Goal: Ask a question: Seek information or help from site administrators or community

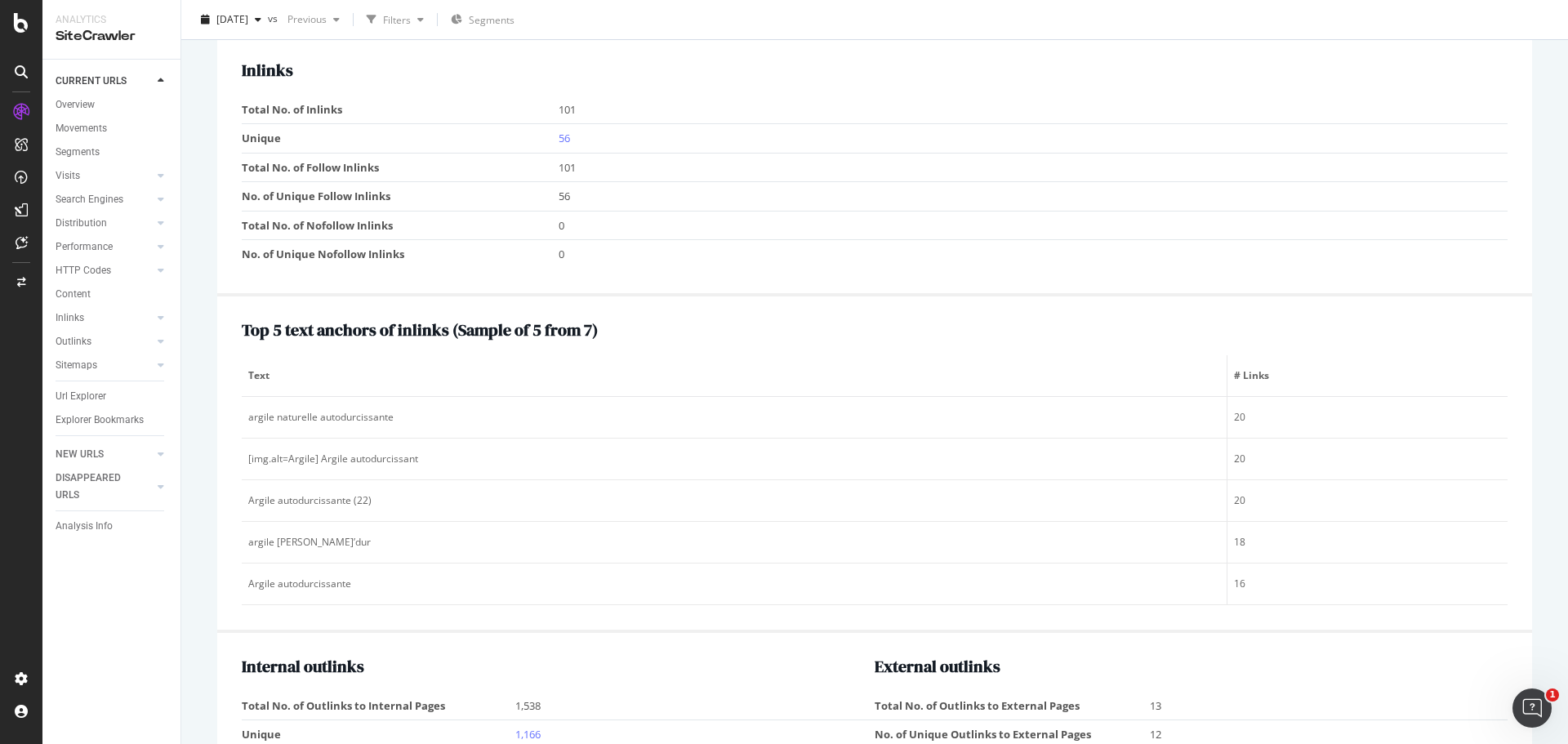
scroll to position [1519, 0]
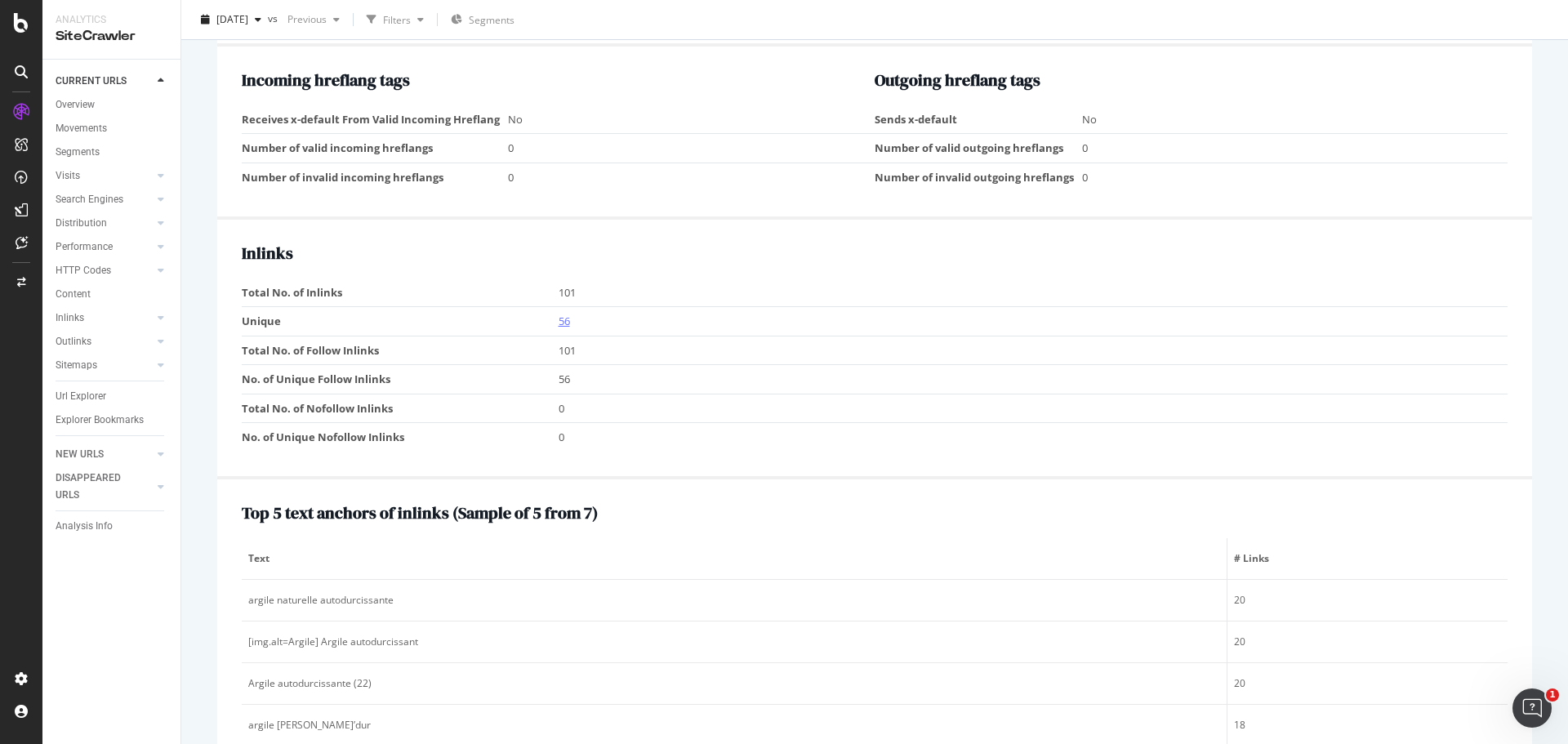
click at [560, 321] on link "56" at bounding box center [564, 321] width 12 height 15
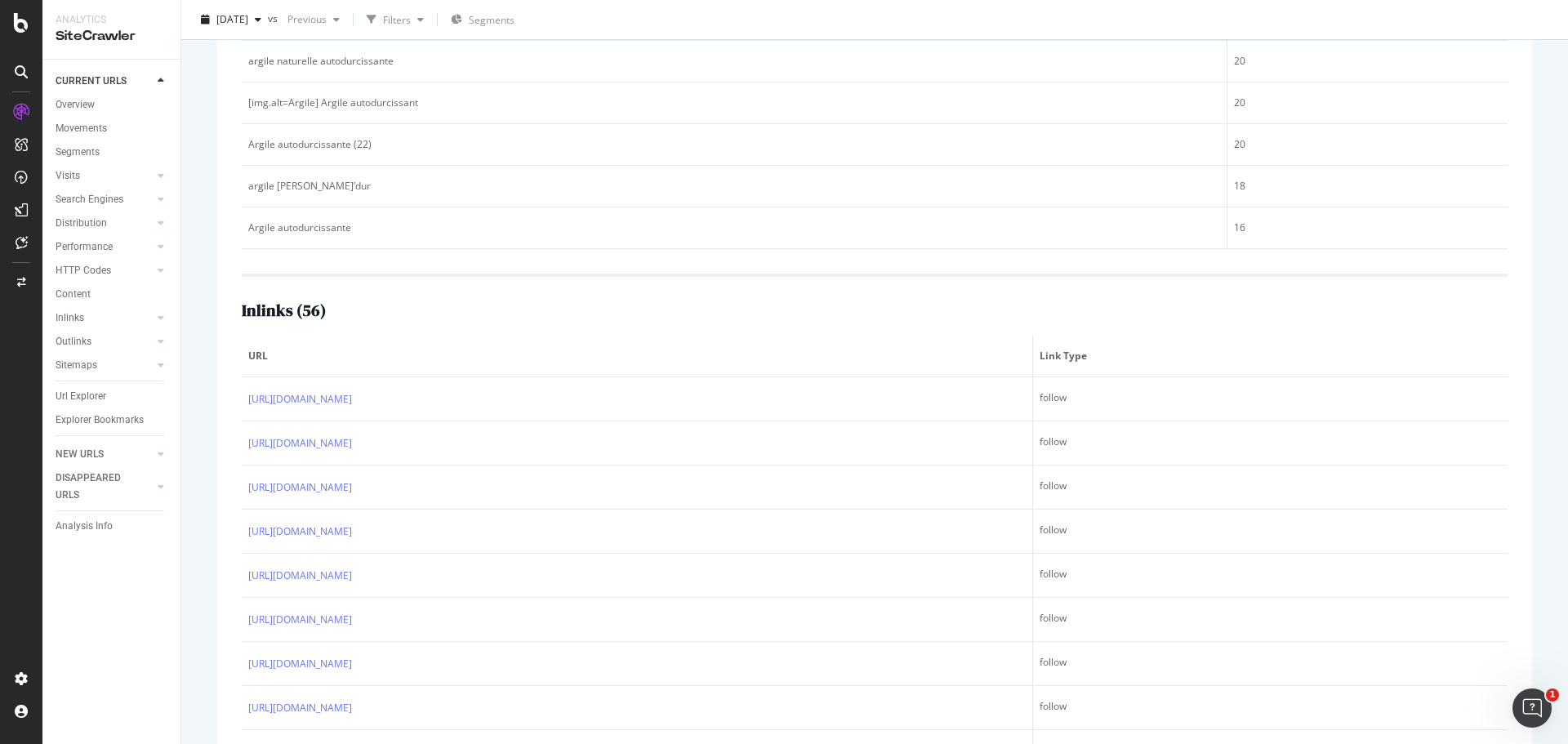
scroll to position [449, 0]
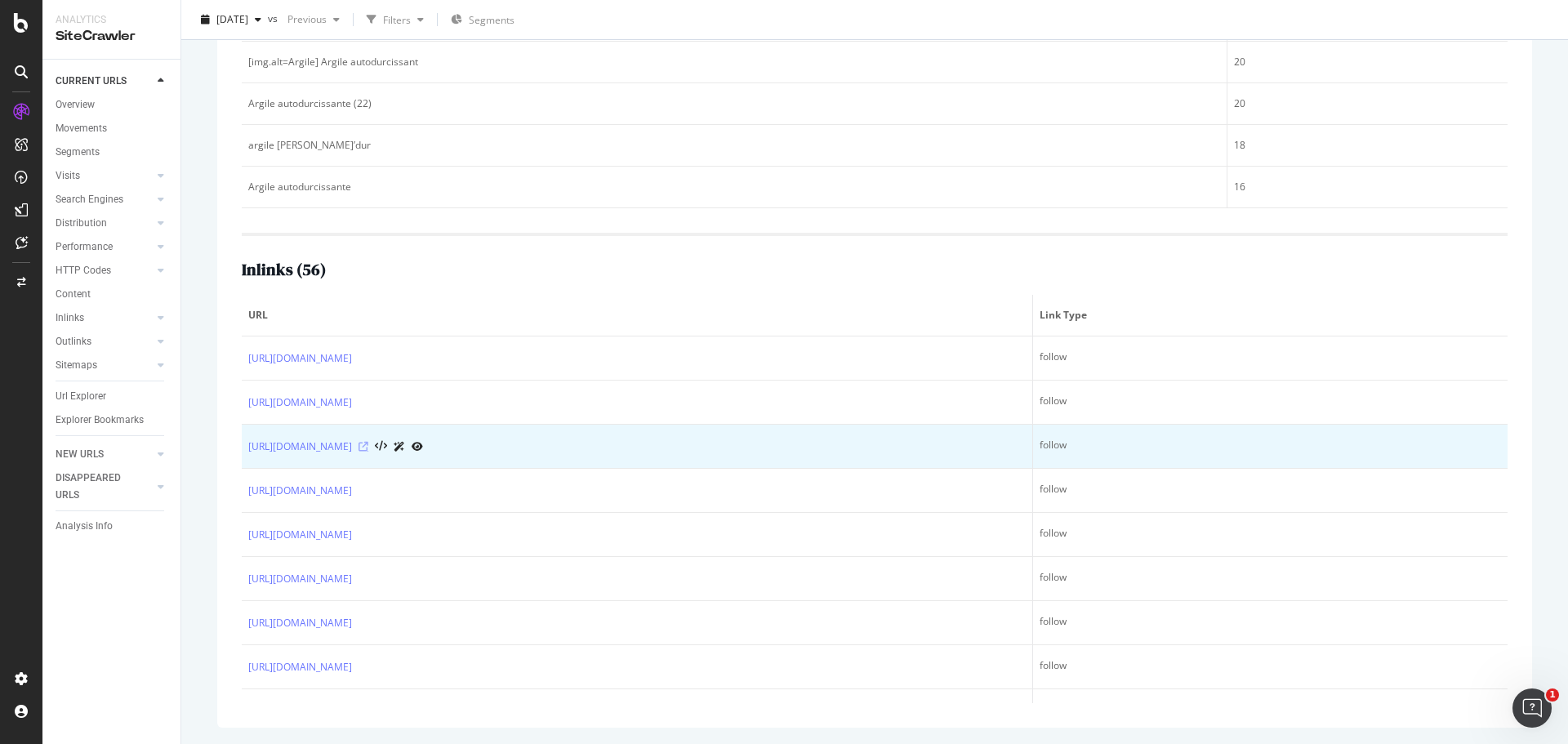
click at [368, 447] on icon at bounding box center [363, 447] width 10 height 10
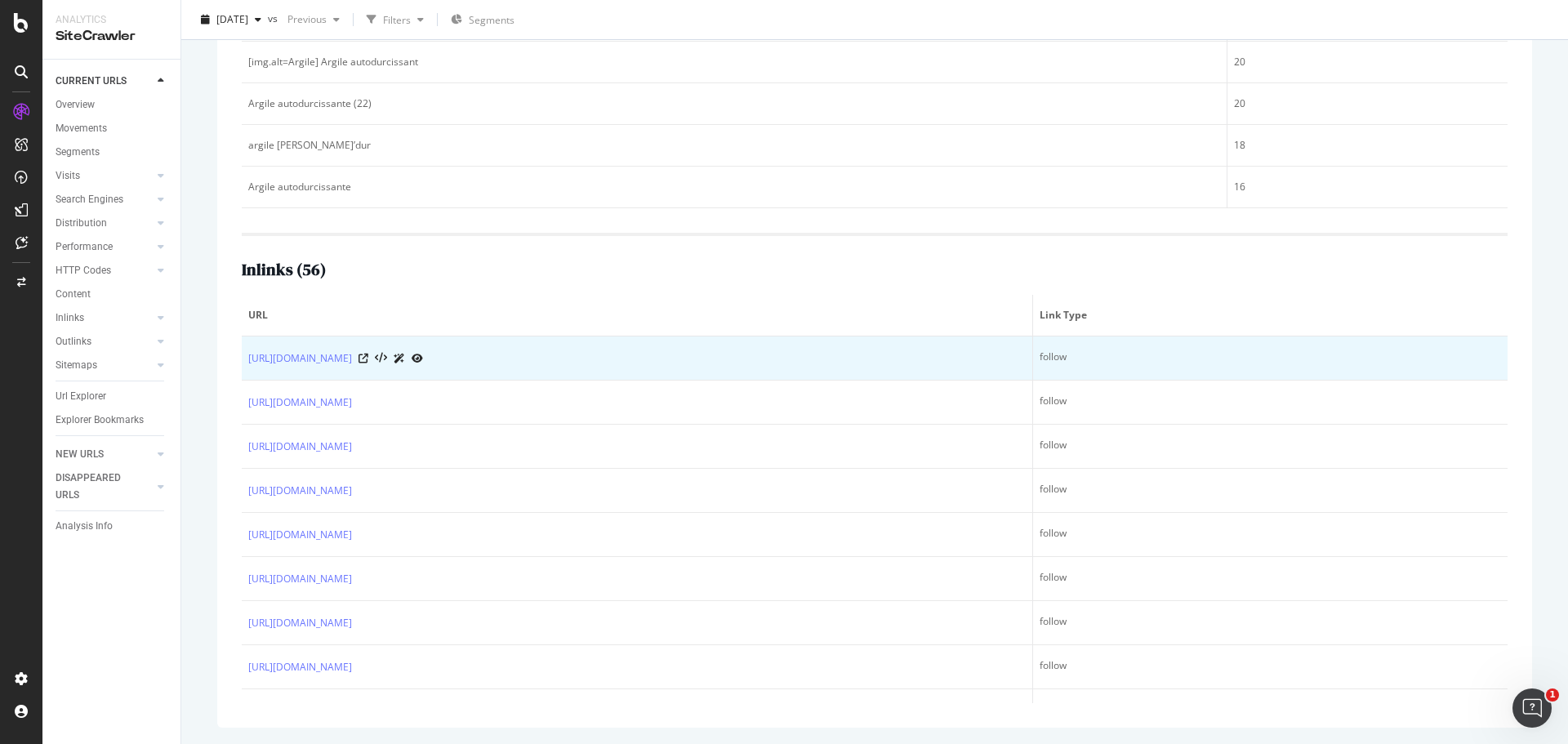
click at [427, 369] on td "[URL][DOMAIN_NAME]" at bounding box center [638, 358] width 792 height 44
click at [352, 359] on link "[URL][DOMAIN_NAME]" at bounding box center [300, 359] width 104 height 17
click at [368, 360] on icon at bounding box center [363, 359] width 10 height 10
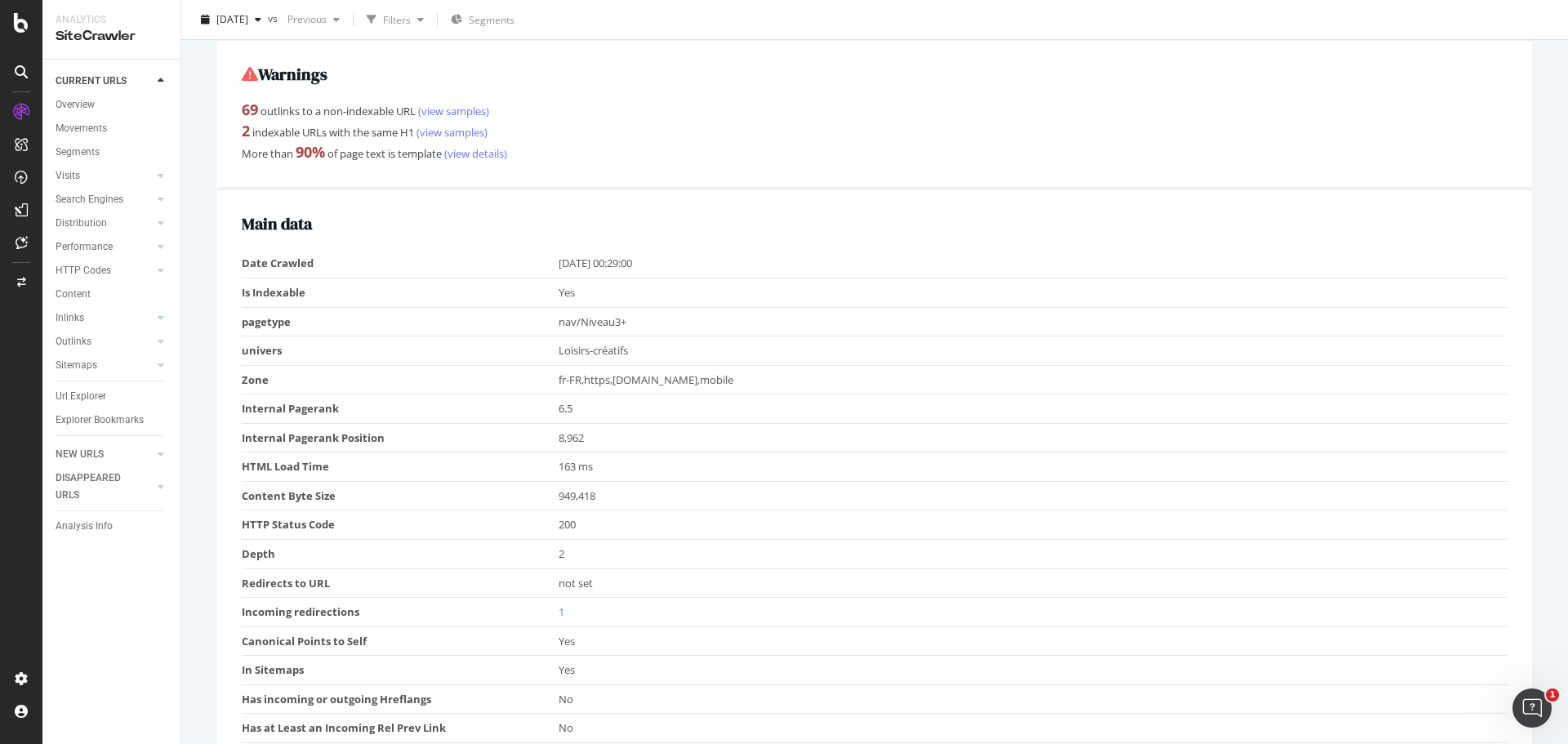
scroll to position [326, 0]
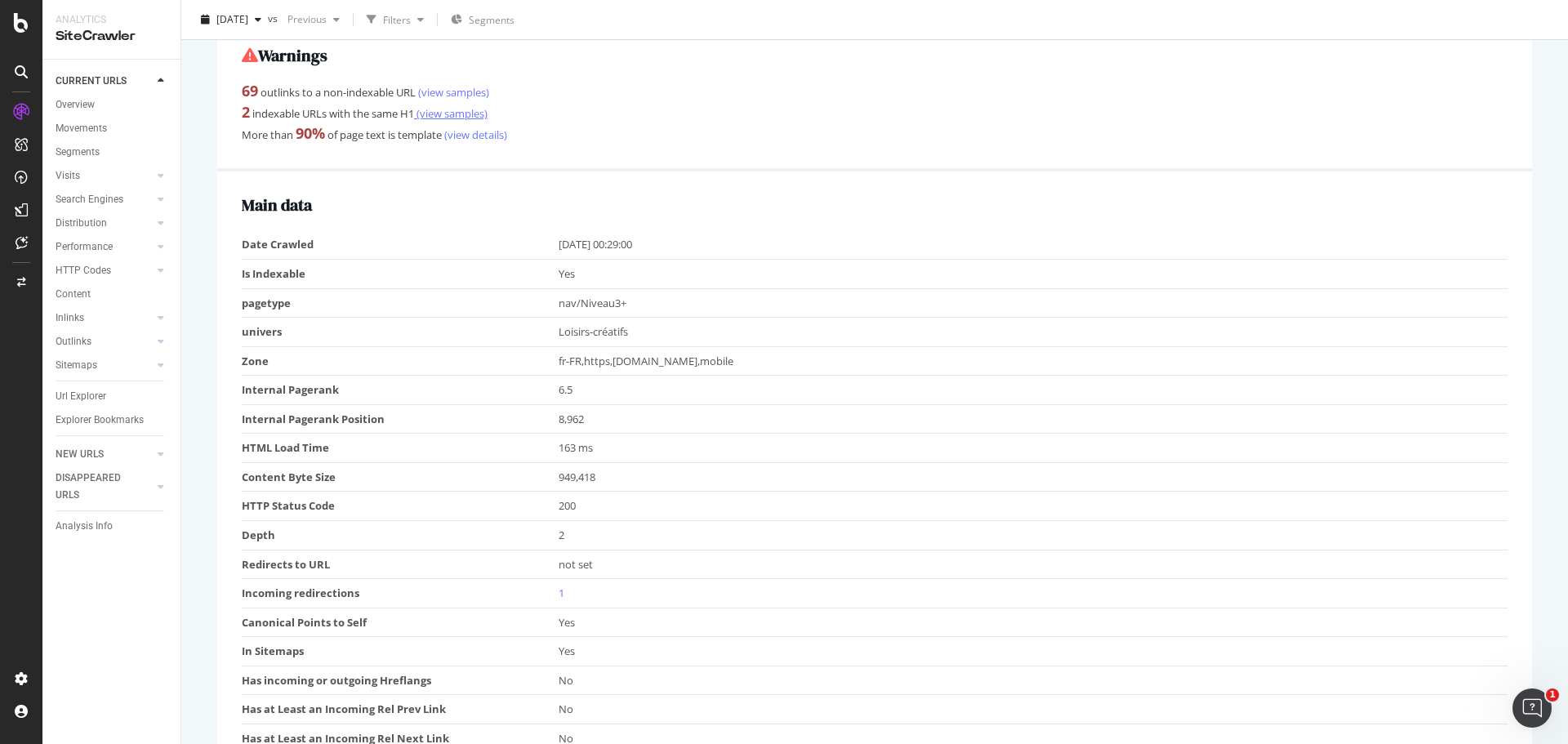
click at [427, 119] on link "(view samples)" at bounding box center [451, 114] width 73 height 15
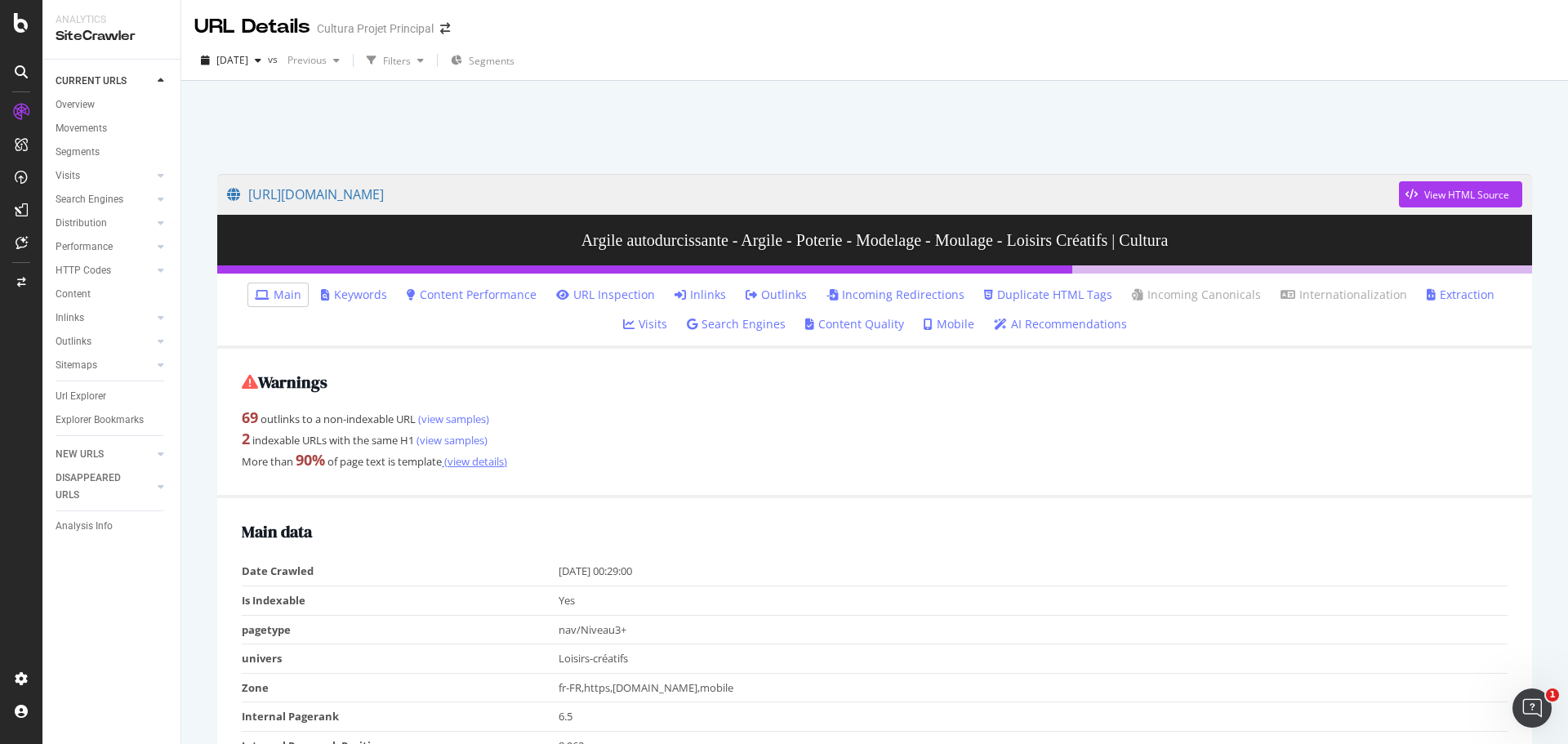
click at [479, 463] on link "(view details)" at bounding box center [474, 462] width 65 height 15
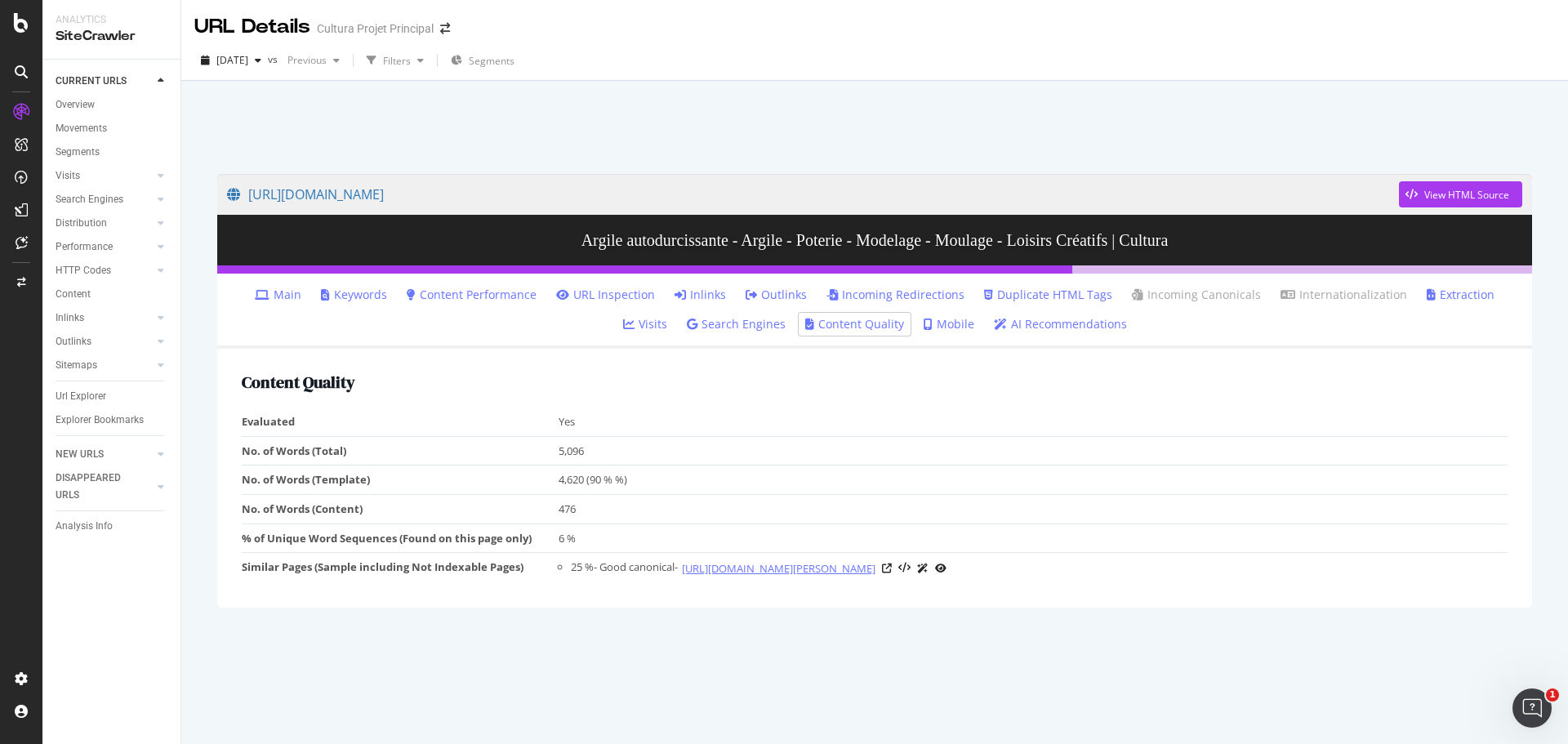
click at [722, 569] on link "[URL][DOMAIN_NAME][PERSON_NAME]" at bounding box center [779, 569] width 194 height 17
click at [708, 567] on link "[URL][DOMAIN_NAME][PERSON_NAME]" at bounding box center [779, 569] width 194 height 17
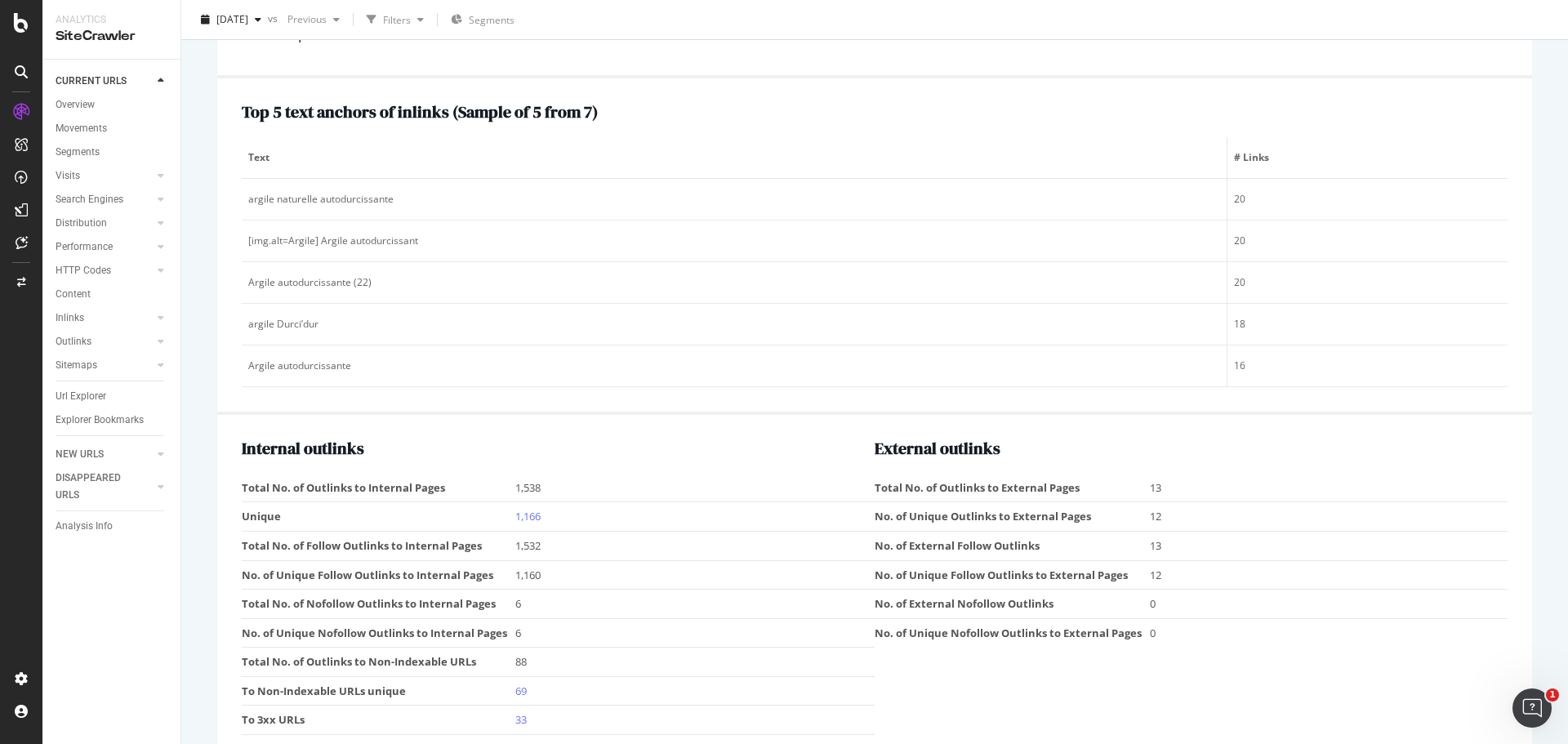
scroll to position [2009, 0]
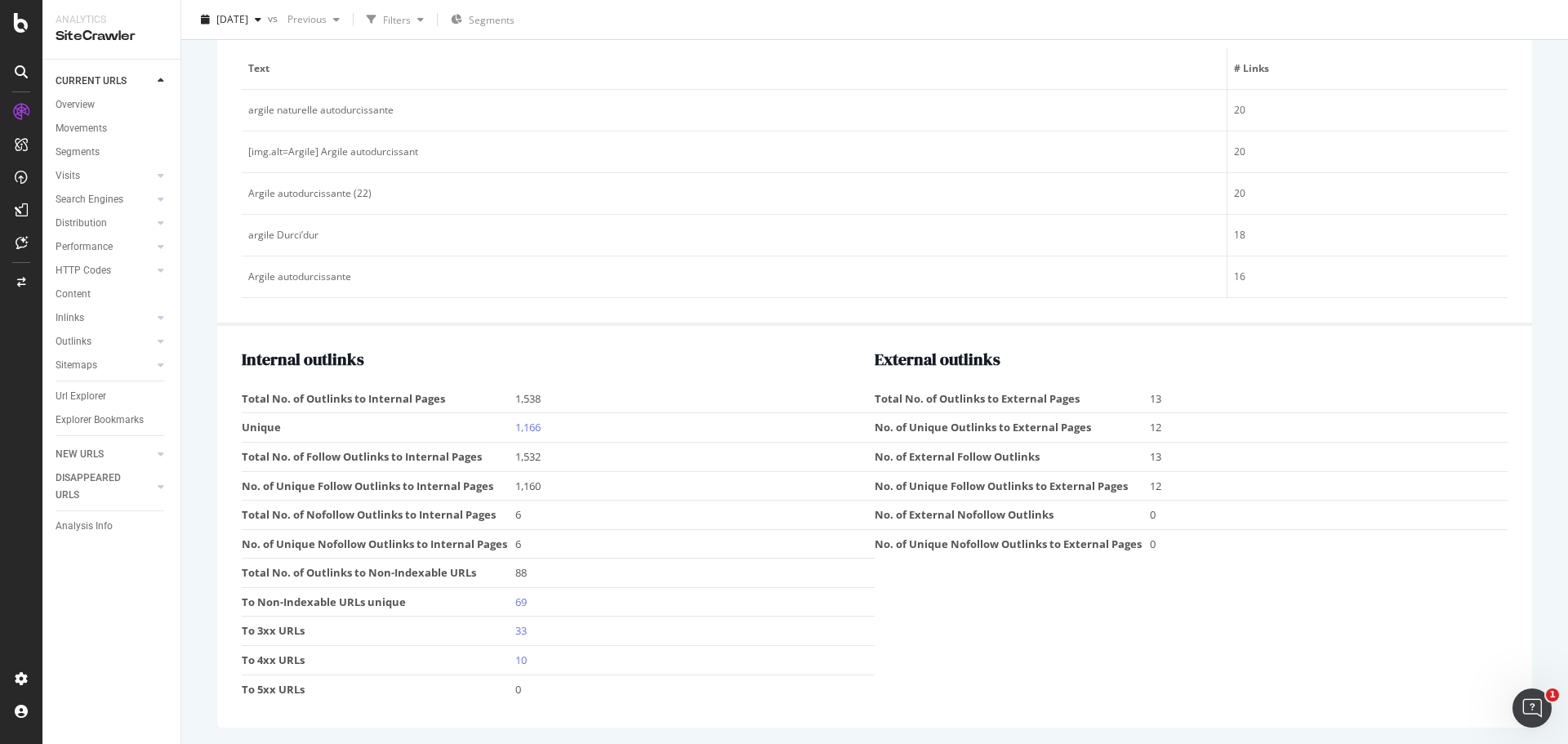
click at [584, 362] on h2 "Internal outlinks" at bounding box center [559, 360] width 633 height 18
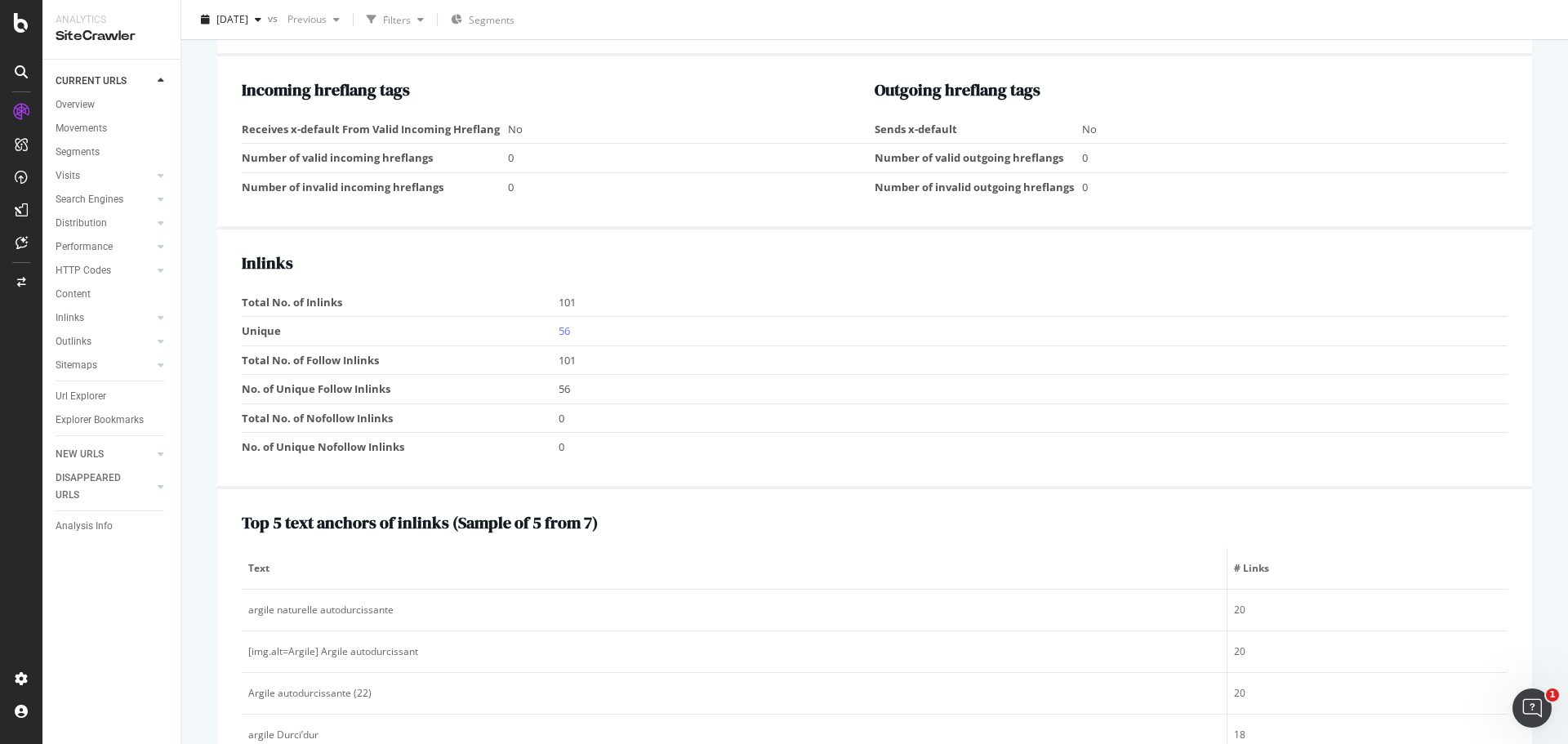
scroll to position [1519, 0]
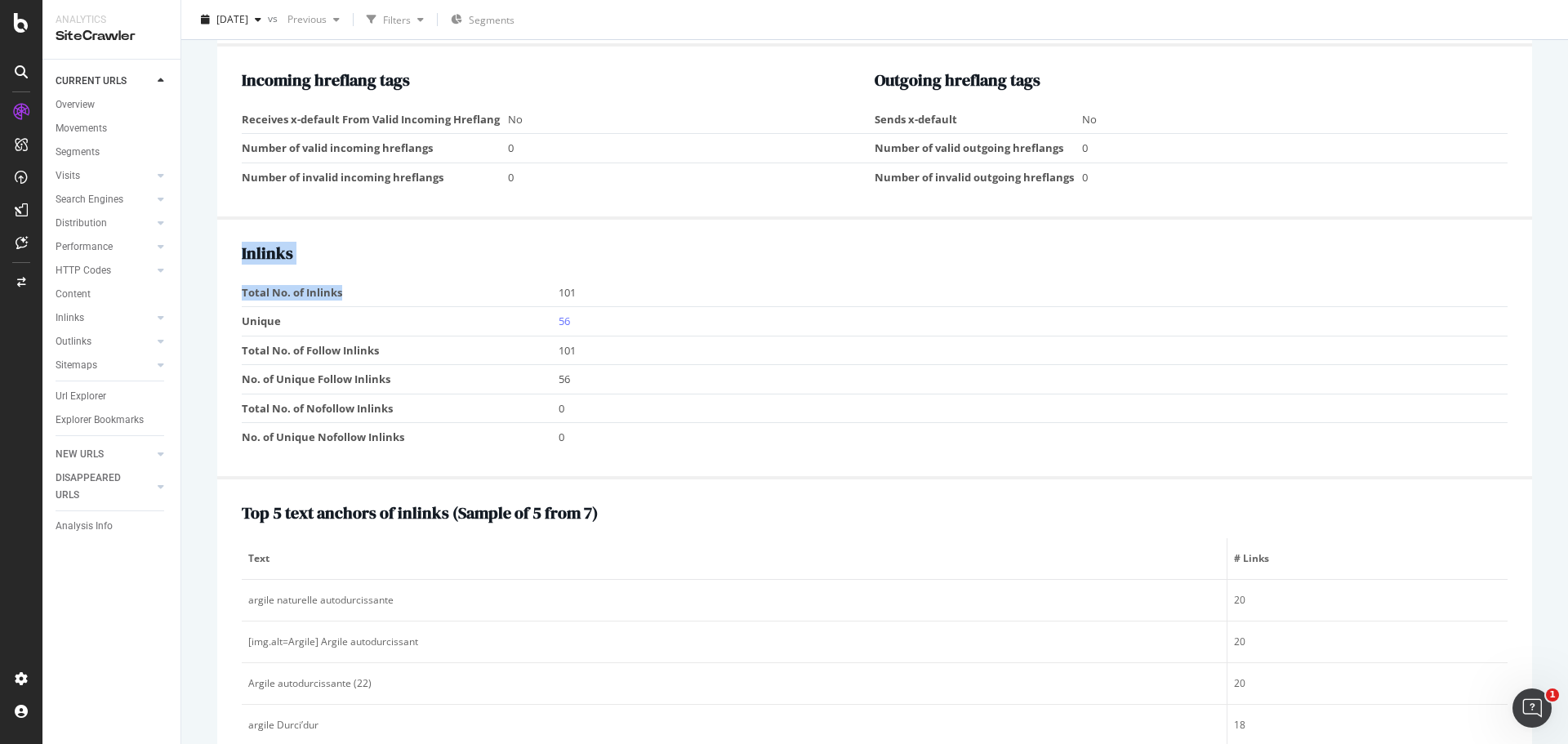
drag, startPoint x: 232, startPoint y: 295, endPoint x: 404, endPoint y: 294, distance: 172.0
click at [404, 294] on div "Inlinks Total No. of Inlinks 101 Unique 56 Total No. of Follow Inlinks 101 No. …" at bounding box center [874, 349] width 1315 height 260
copy div "Inlinks Total No. of Inlinks"
click at [528, 331] on td "Unique" at bounding box center [401, 321] width 317 height 29
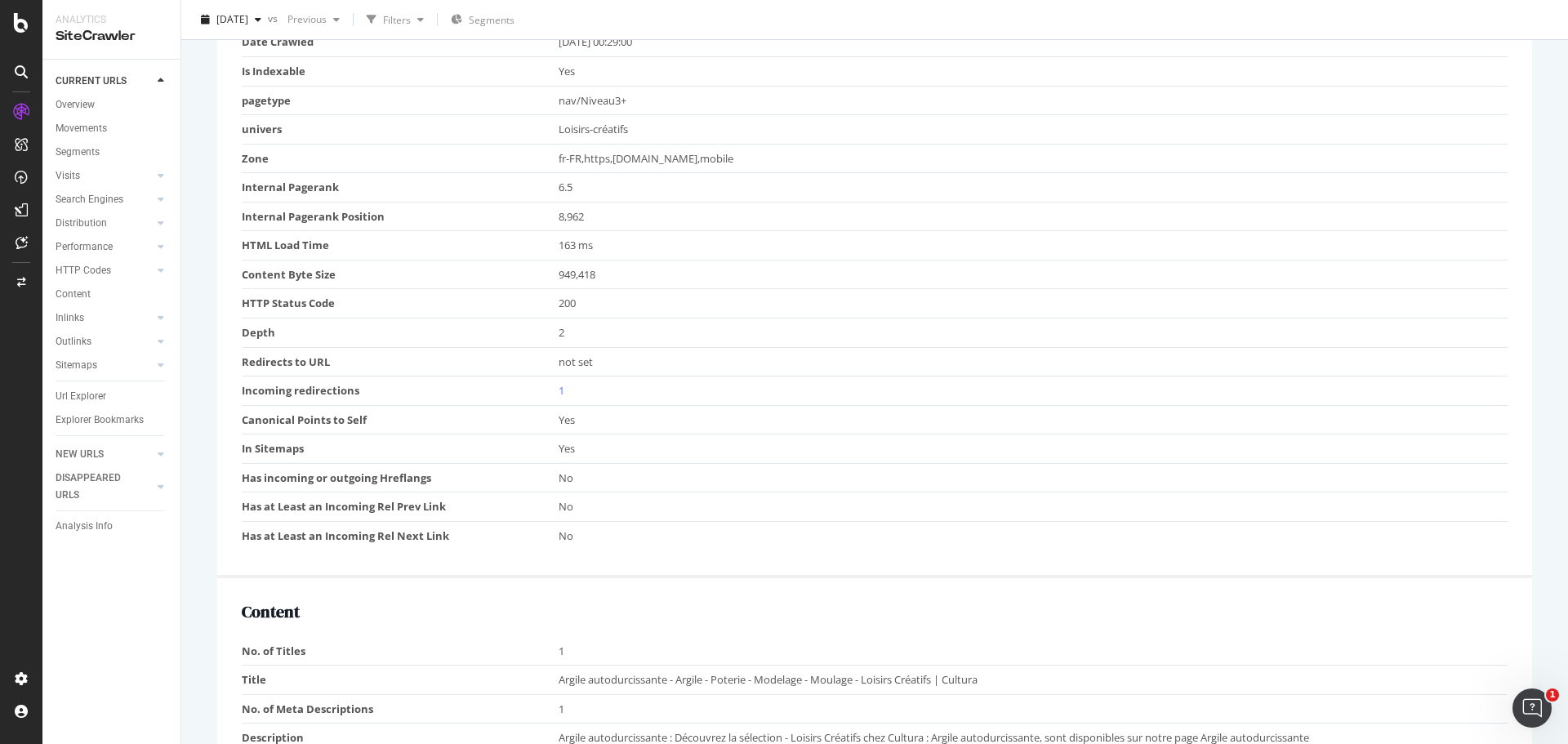
scroll to position [572, 0]
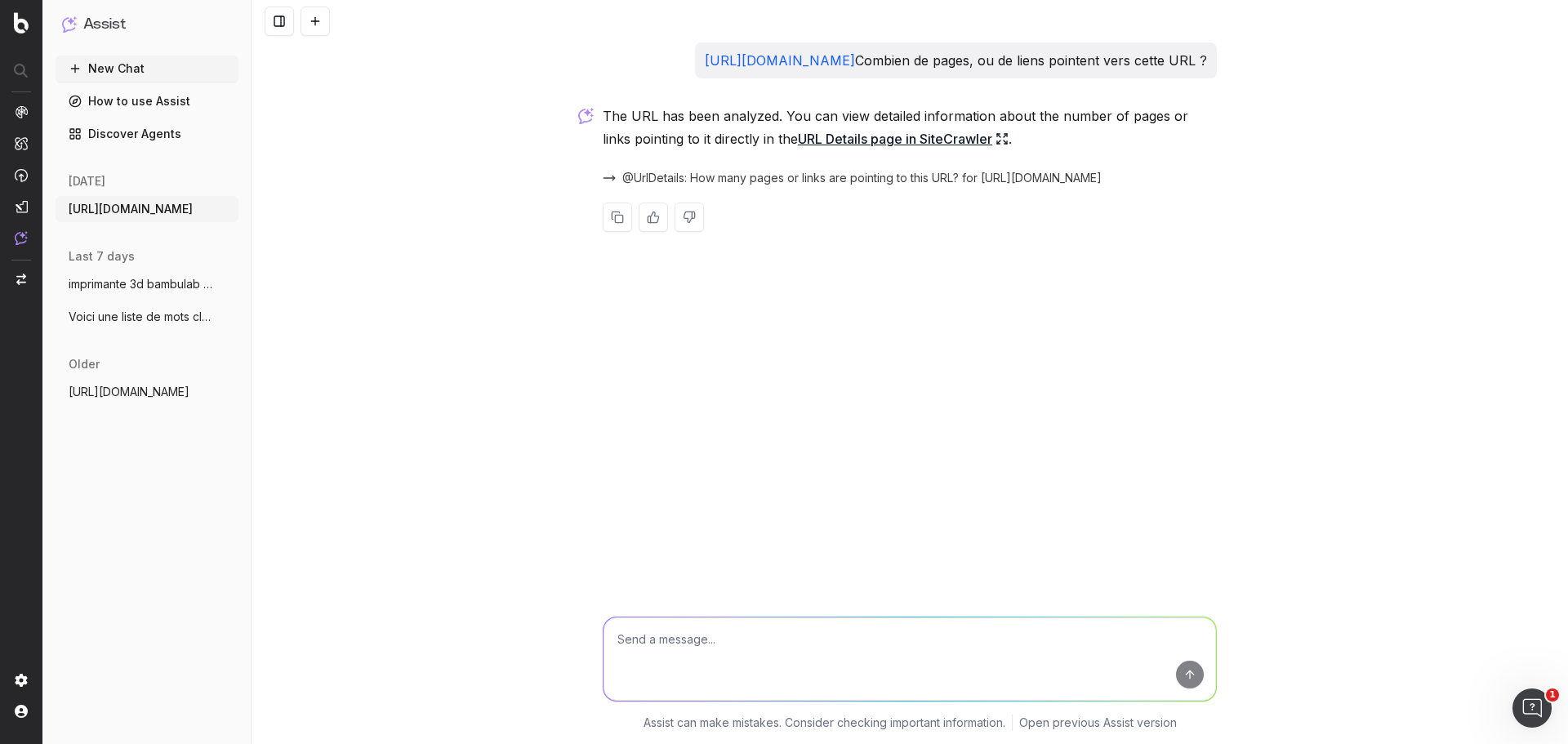
click at [695, 635] on textarea at bounding box center [910, 660] width 613 height 84
type textarea "je ne comprend pas ou je dois prendre l'information"
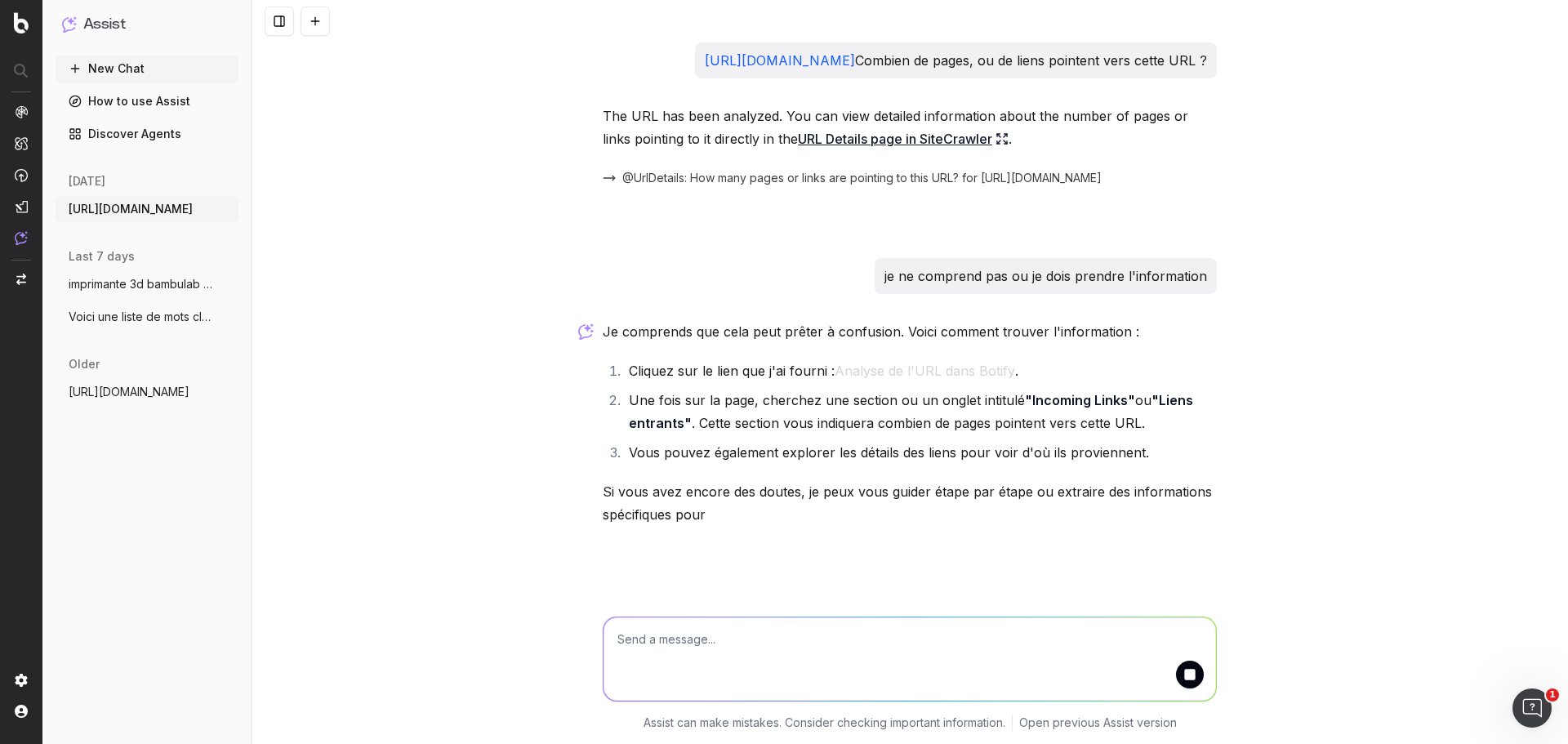
scroll to position [47, 0]
drag, startPoint x: 1024, startPoint y: 397, endPoint x: 1114, endPoint y: 397, distance: 90.0
click at [1114, 397] on strong ""Incoming Links"" at bounding box center [1080, 400] width 110 height 17
copy strong "Incoming Links"
click at [678, 640] on textarea at bounding box center [910, 660] width 613 height 84
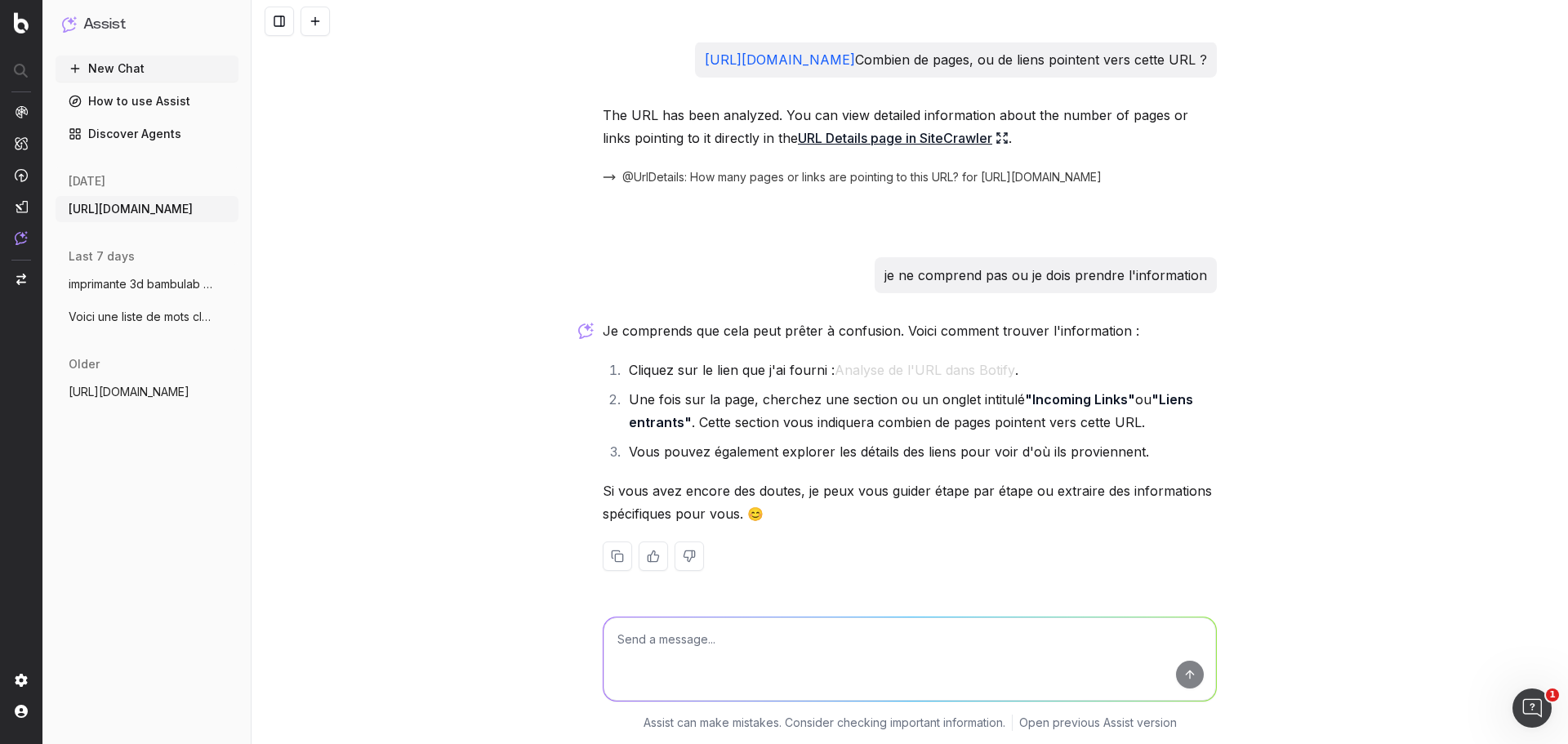
paste textarea "Total No. of Inlinks"
type textarea "Total No. of Inlinks C'est ca ?"
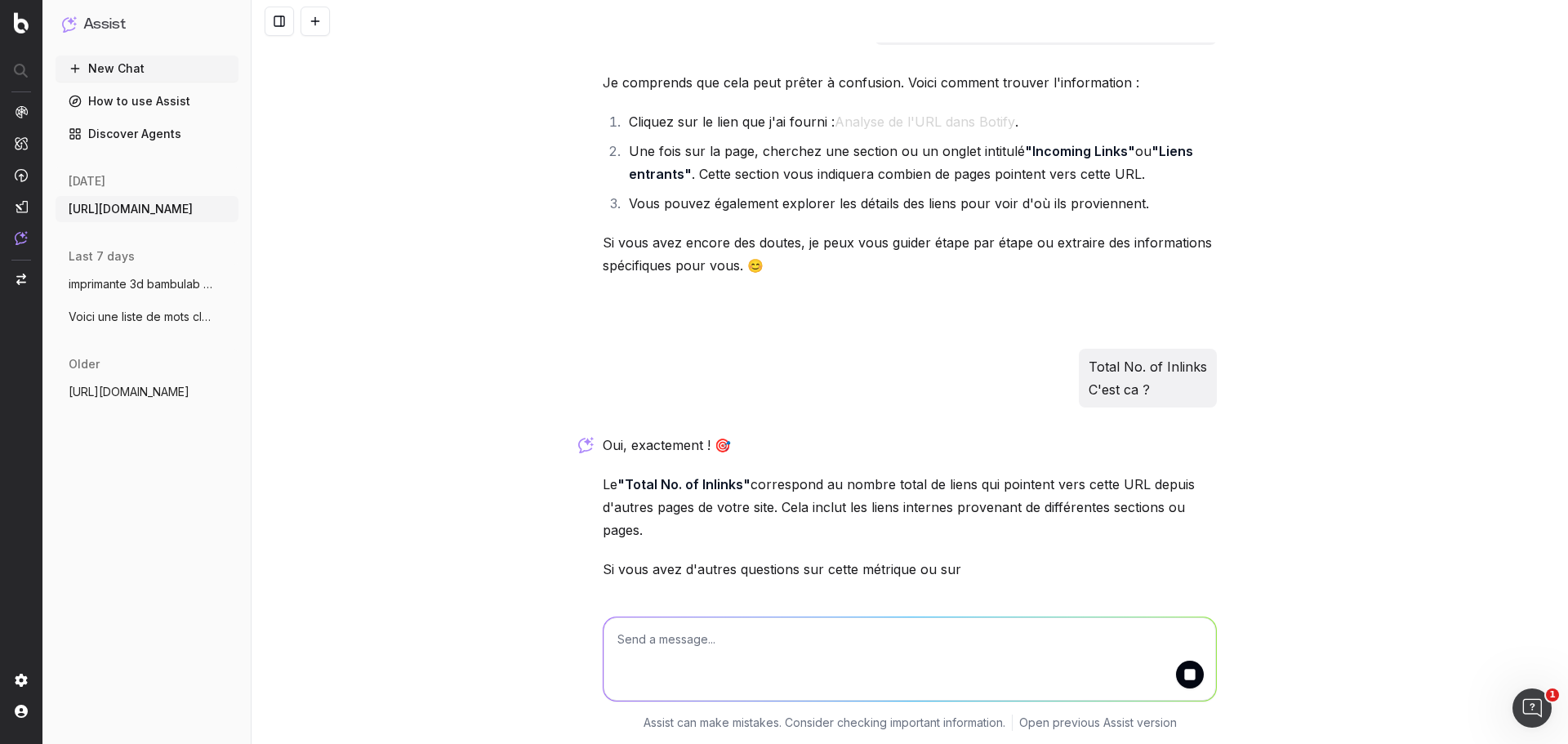
scroll to position [373, 0]
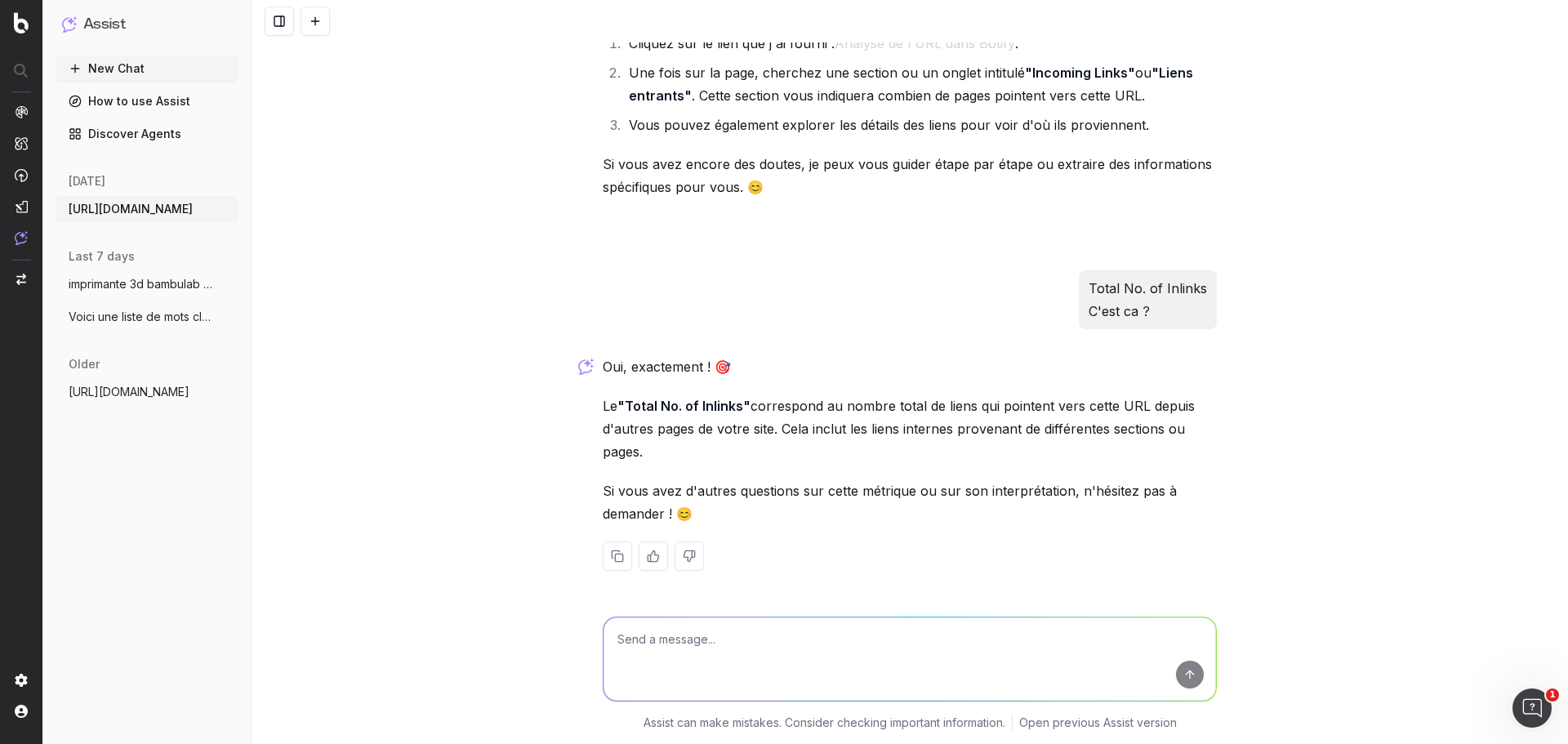
click at [797, 635] on textarea at bounding box center [910, 660] width 613 height 84
type textarea "A quoi correspond "unique" alors ?"
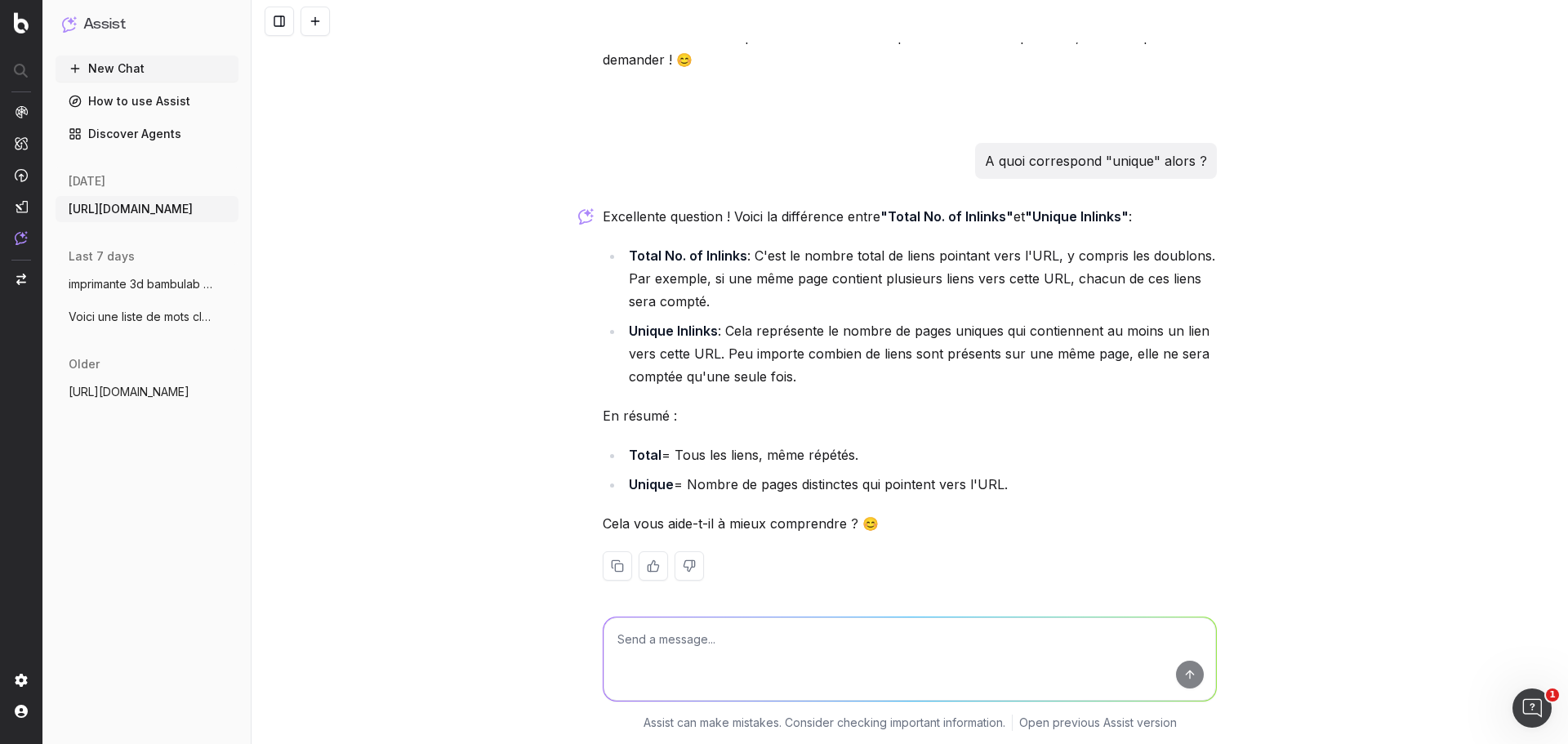
scroll to position [838, 0]
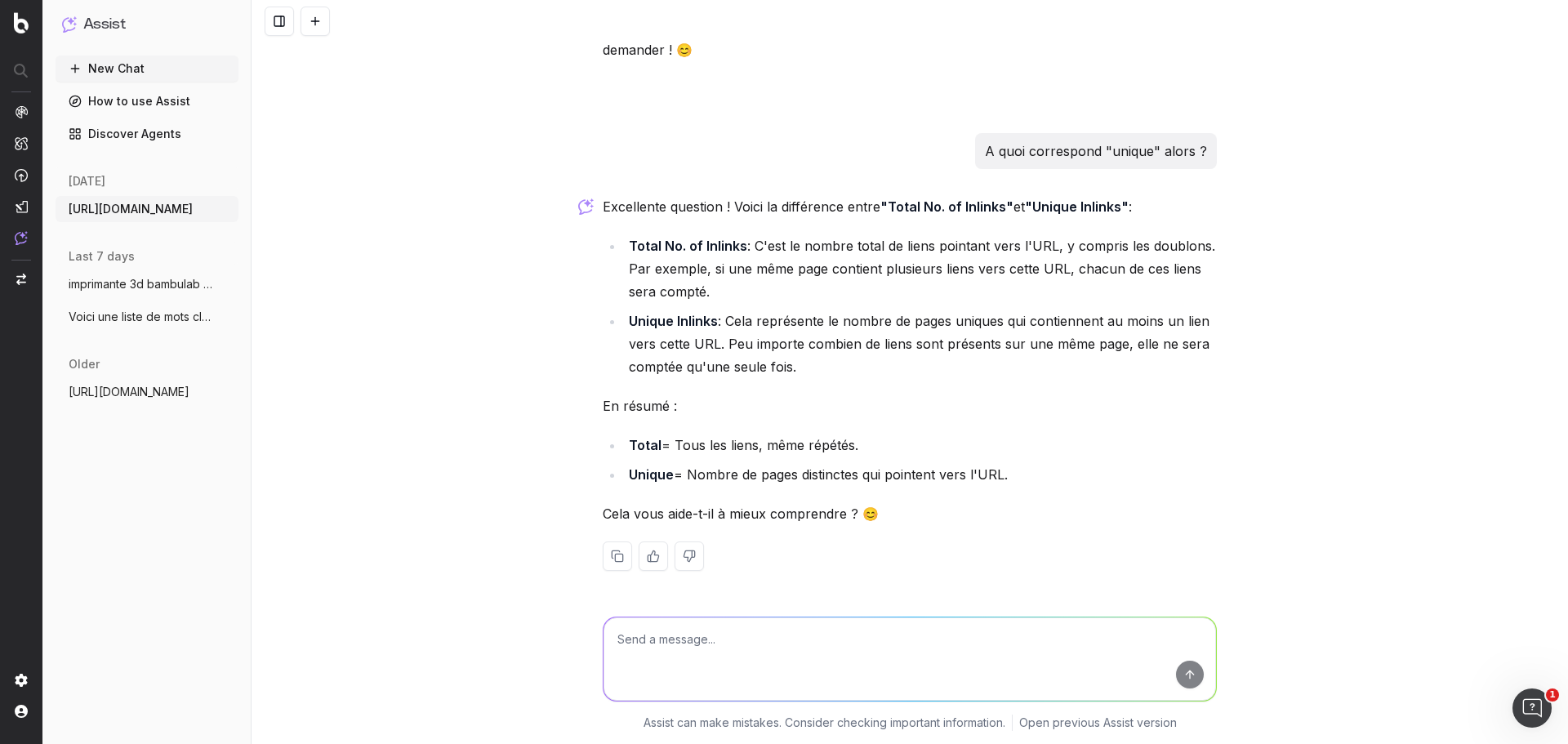
click at [765, 633] on textarea at bounding box center [910, 660] width 613 height 84
type textarea "est ce que 56 est considéré comme suffisant ?"
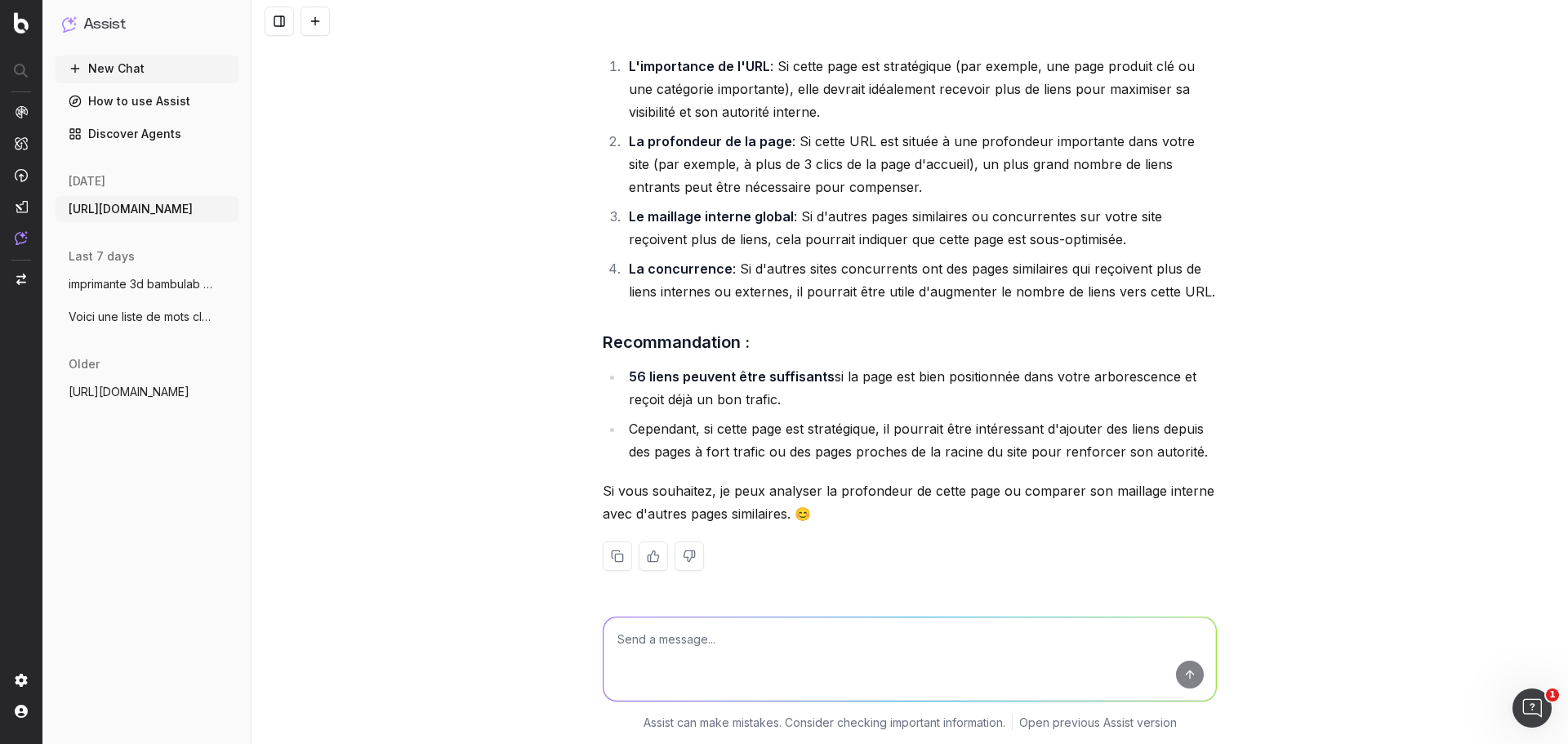
scroll to position [1504, 0]
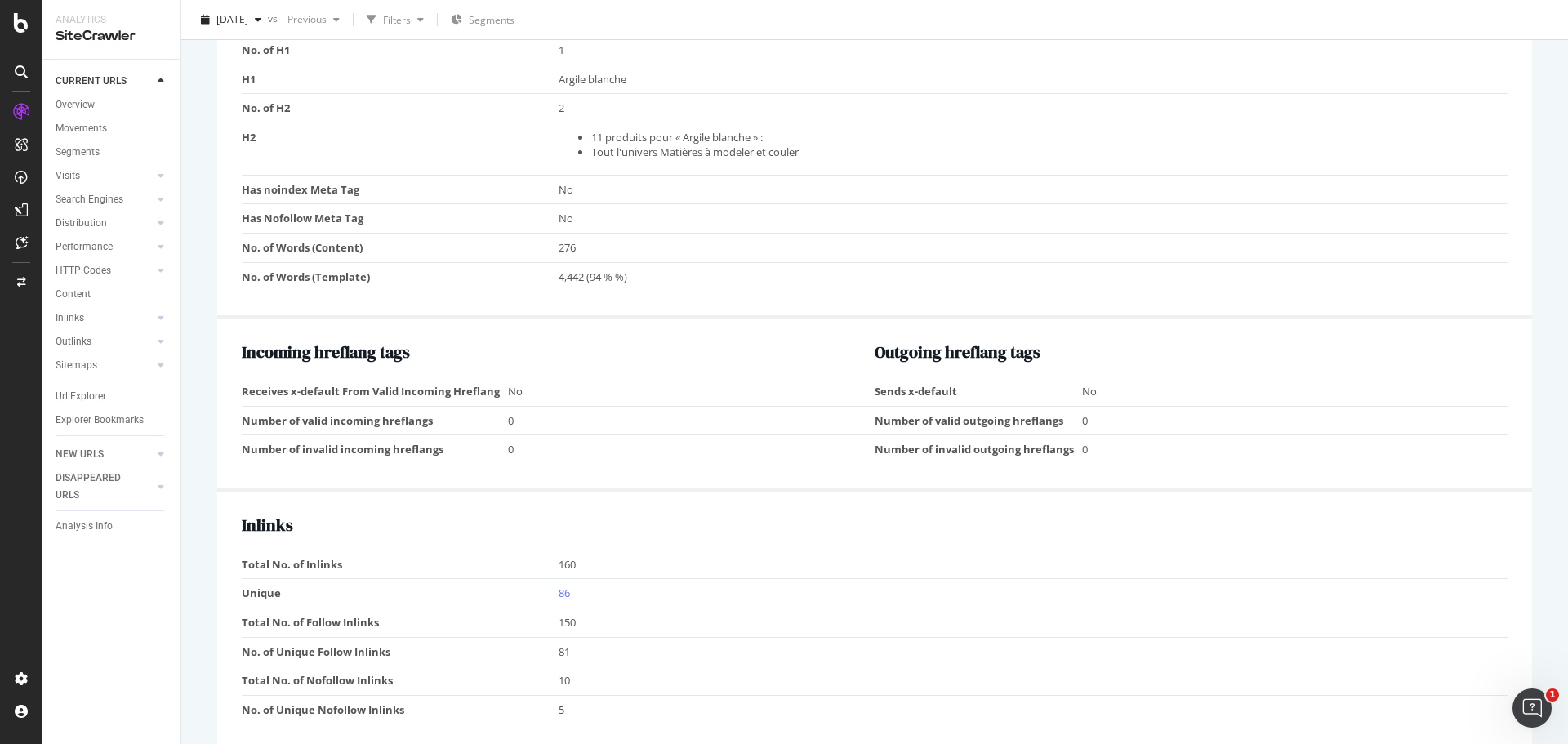
scroll to position [1307, 0]
